Goal: Book appointment/travel/reservation

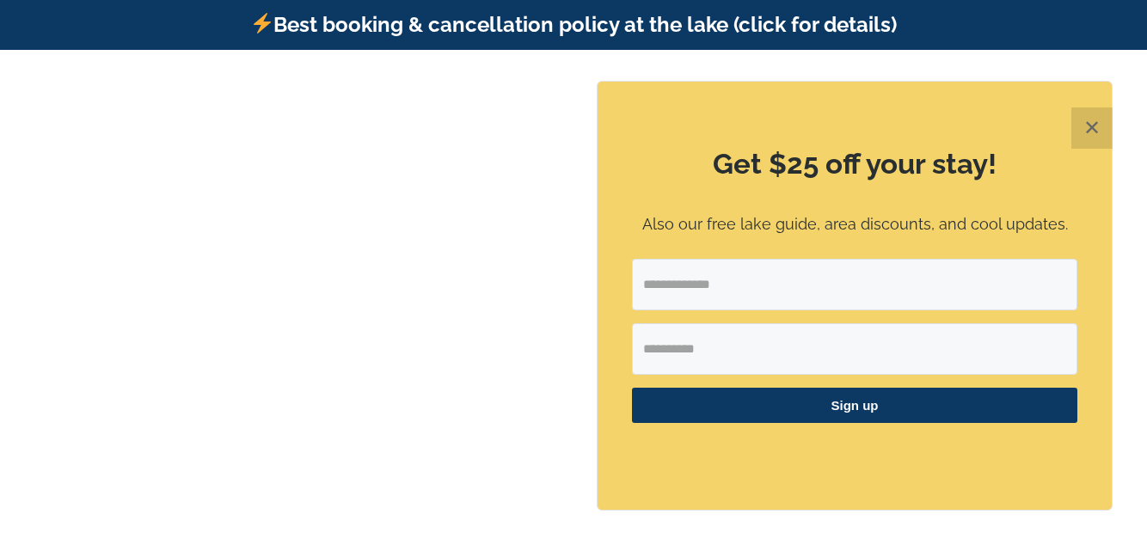
click at [629, 277] on div "Get $25 off your stay! Also our free lake guide, area discounts, and cool updat…" at bounding box center [855, 296] width 514 height 428
click at [1088, 132] on button "✕" at bounding box center [1091, 127] width 41 height 41
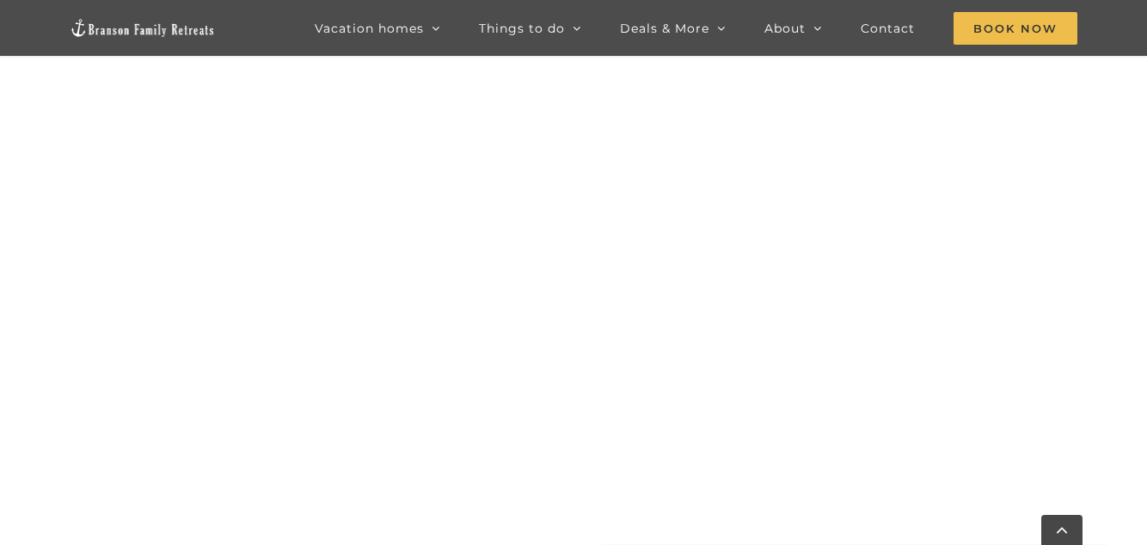
scroll to position [1773, 0]
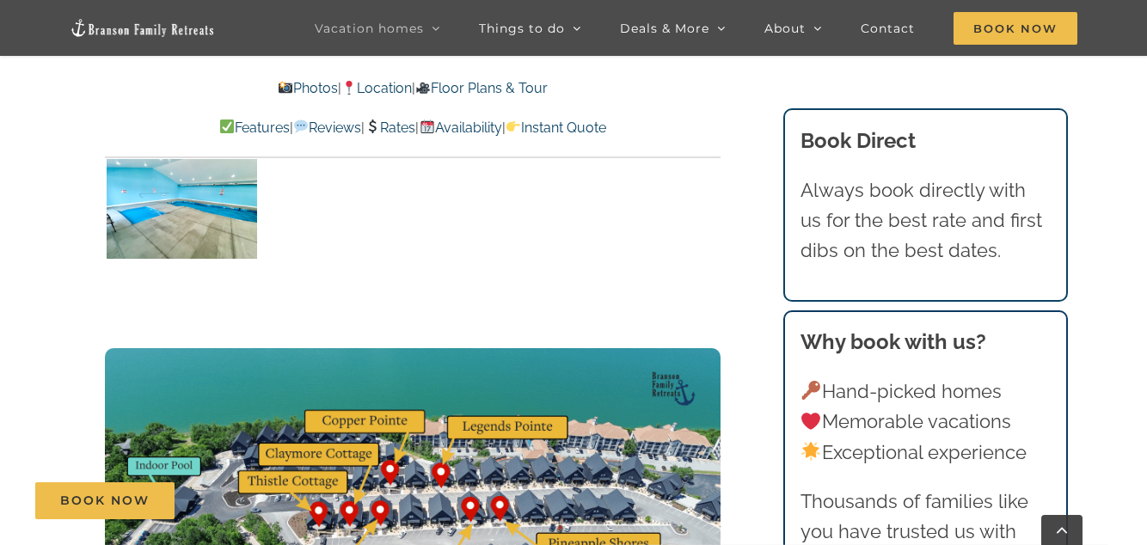
scroll to position [4003, 0]
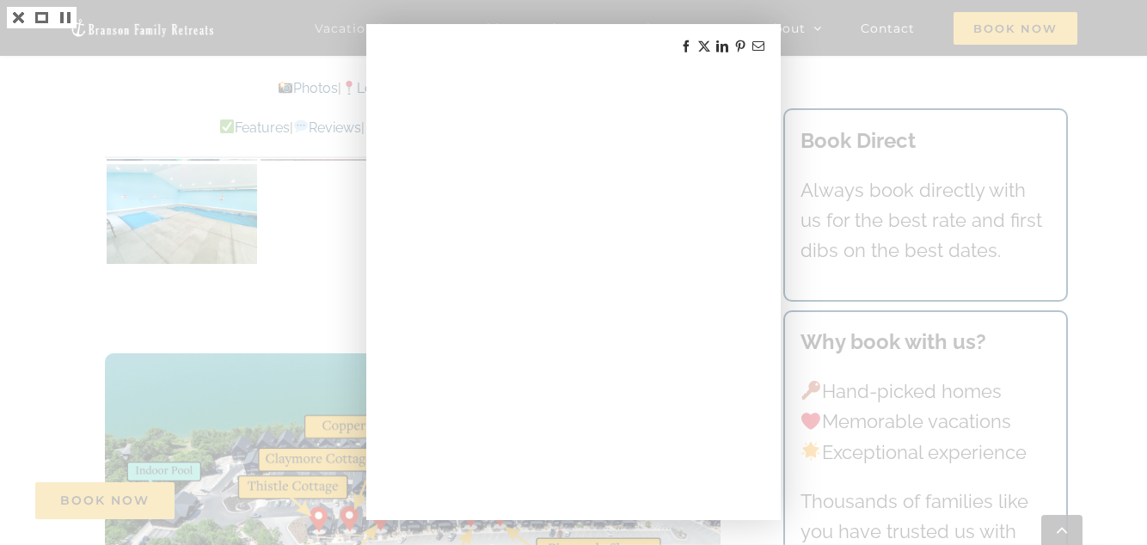
click at [267, 273] on div at bounding box center [573, 272] width 1147 height 545
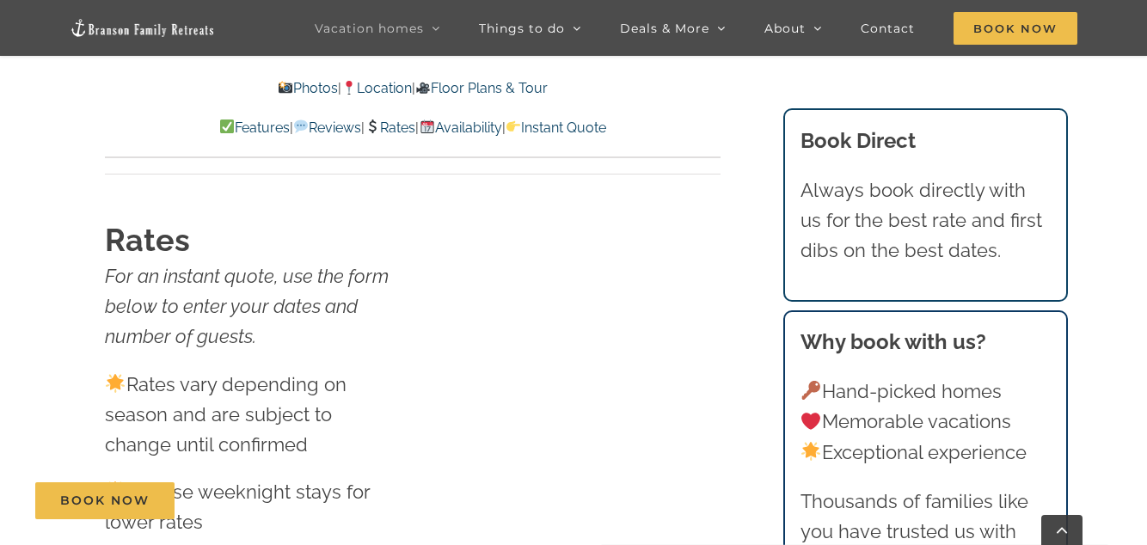
scroll to position [9050, 0]
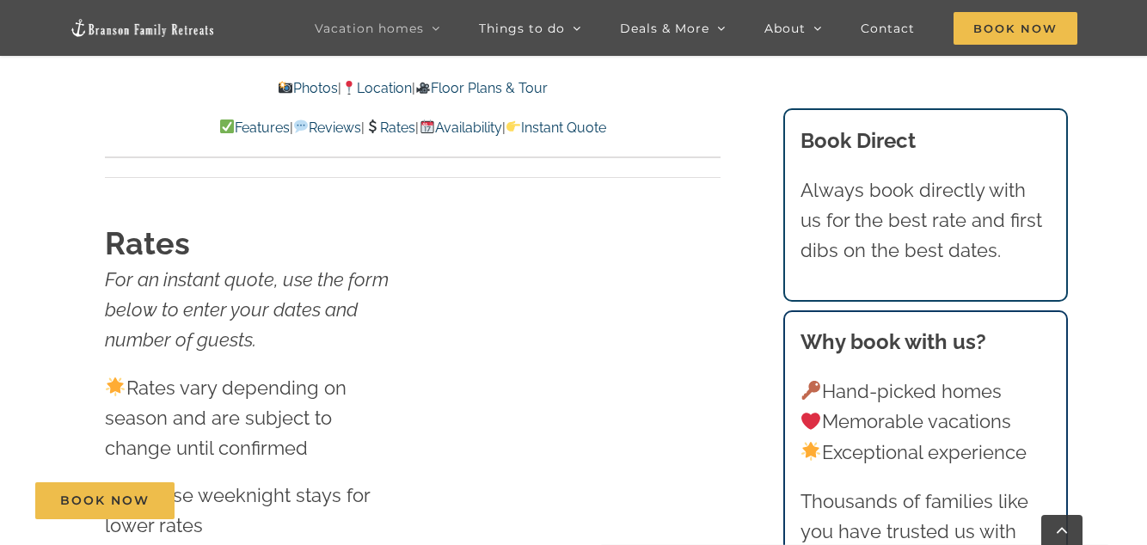
click at [606, 133] on link "Instant Quote" at bounding box center [556, 128] width 101 height 16
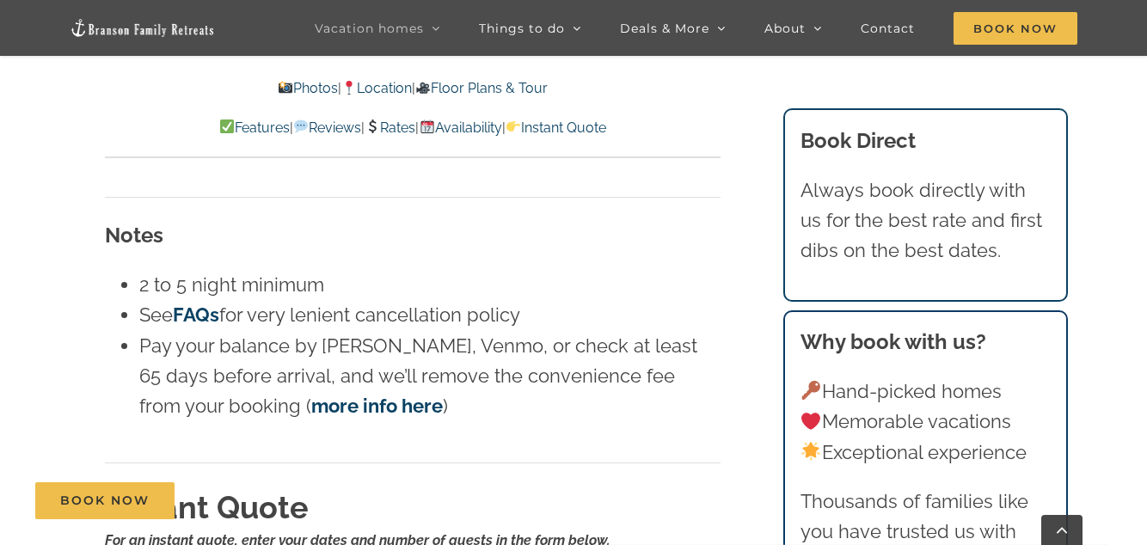
click at [499, 129] on link "Availability" at bounding box center [460, 128] width 83 height 16
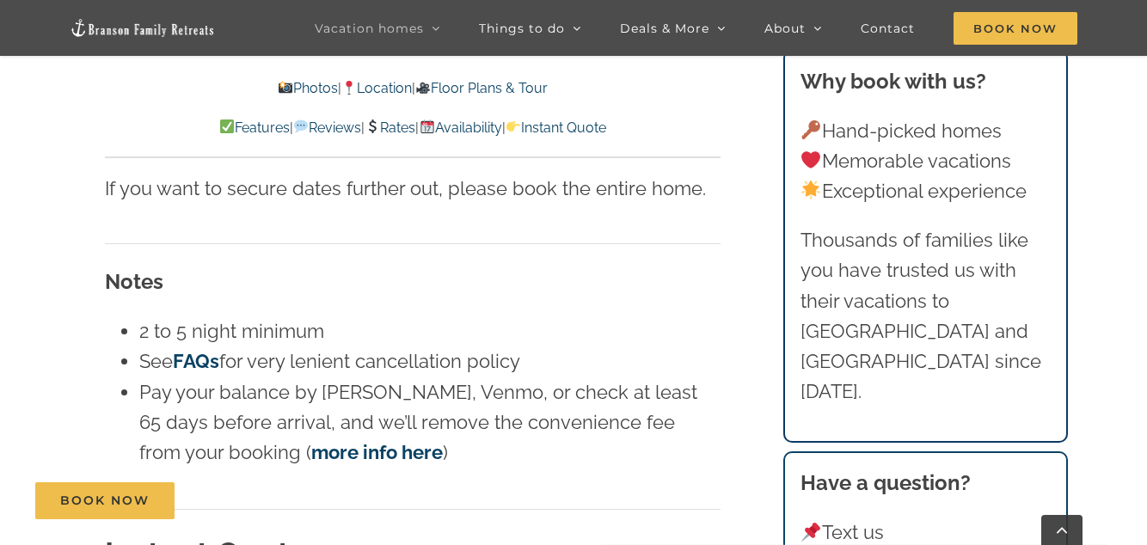
scroll to position [9689, 0]
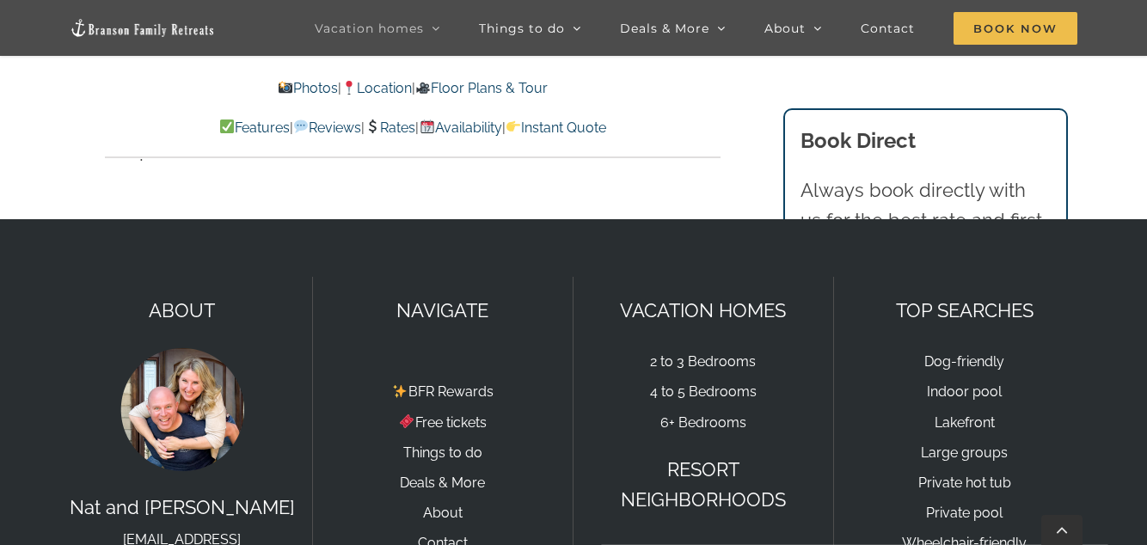
scroll to position [9734, 0]
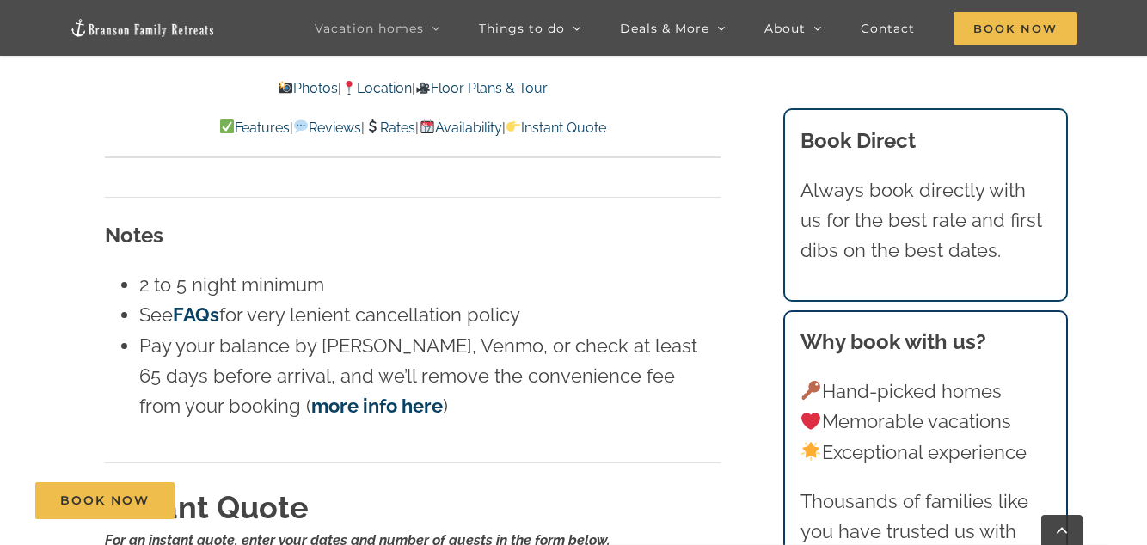
scroll to position [9050, 0]
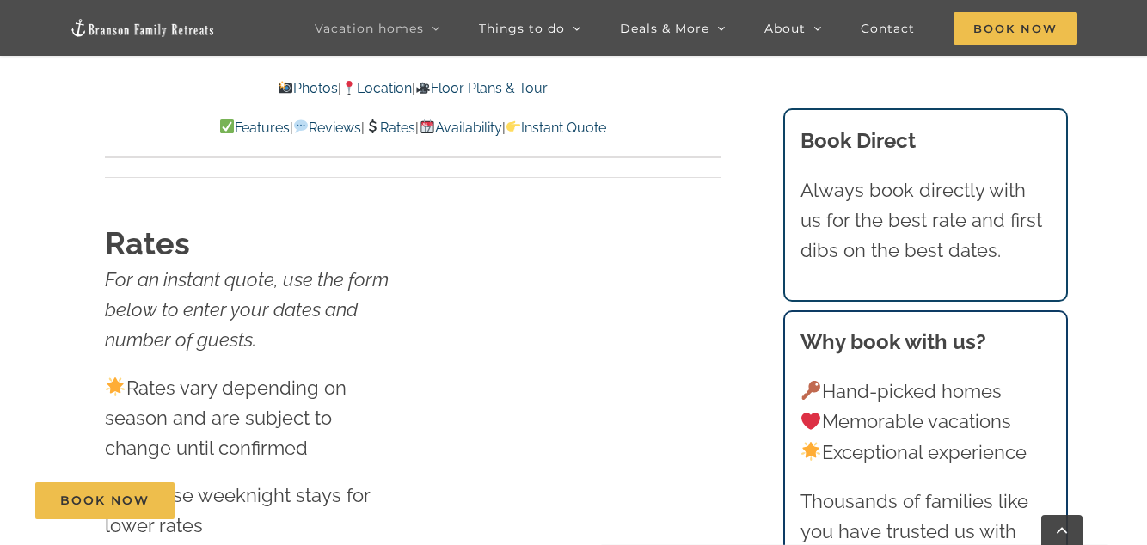
scroll to position [4003, 0]
